Goal: Information Seeking & Learning: Learn about a topic

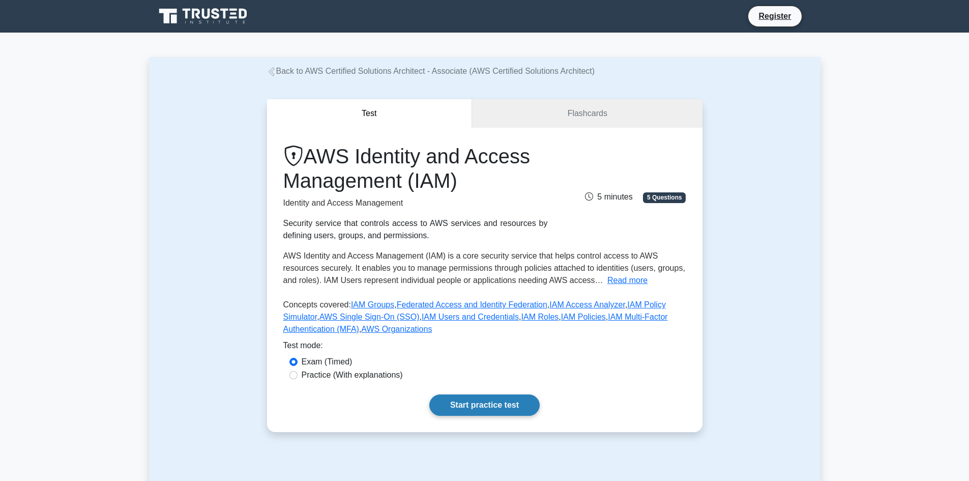
click at [465, 404] on link "Start practice test" at bounding box center [484, 404] width 110 height 21
click at [317, 382] on div "AWS Identity and Access Management (IAM) Identity and Access Management Securit…" at bounding box center [484, 280] width 435 height 304
click at [320, 376] on label "Practice (With explanations)" at bounding box center [352, 375] width 101 height 12
click at [298, 376] on input "Practice (With explanations)" at bounding box center [293, 375] width 8 height 8
radio input "true"
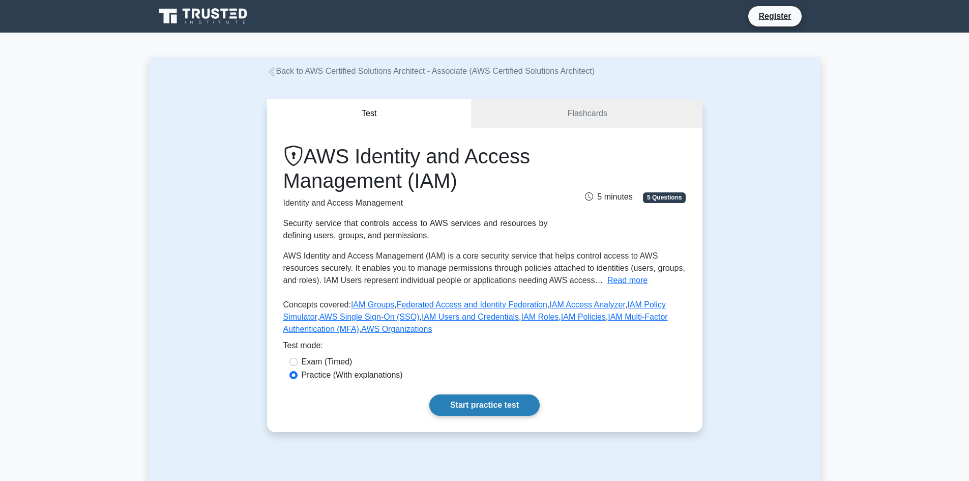
click at [492, 410] on link "Start practice test" at bounding box center [484, 404] width 110 height 21
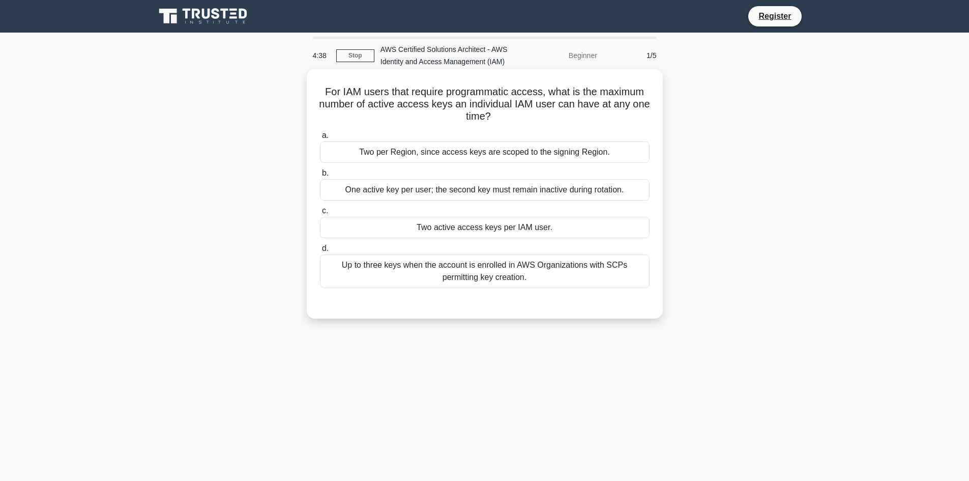
click at [519, 191] on div "One active key per user; the second key must remain inactive during rotation." at bounding box center [485, 189] width 330 height 21
click at [320, 176] on input "b. One active key per user; the second key must remain inactive during rotation." at bounding box center [320, 173] width 0 height 7
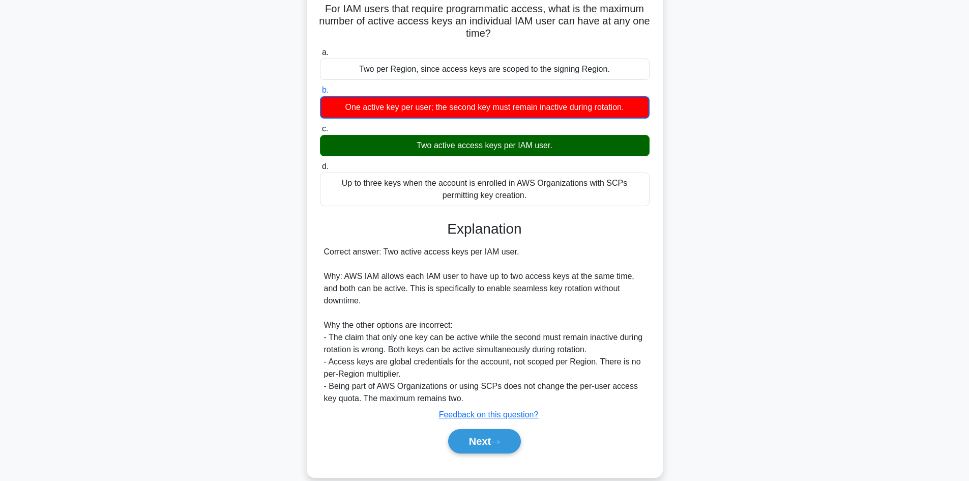
scroll to position [87, 0]
